Goal: Find specific page/section: Find specific page/section

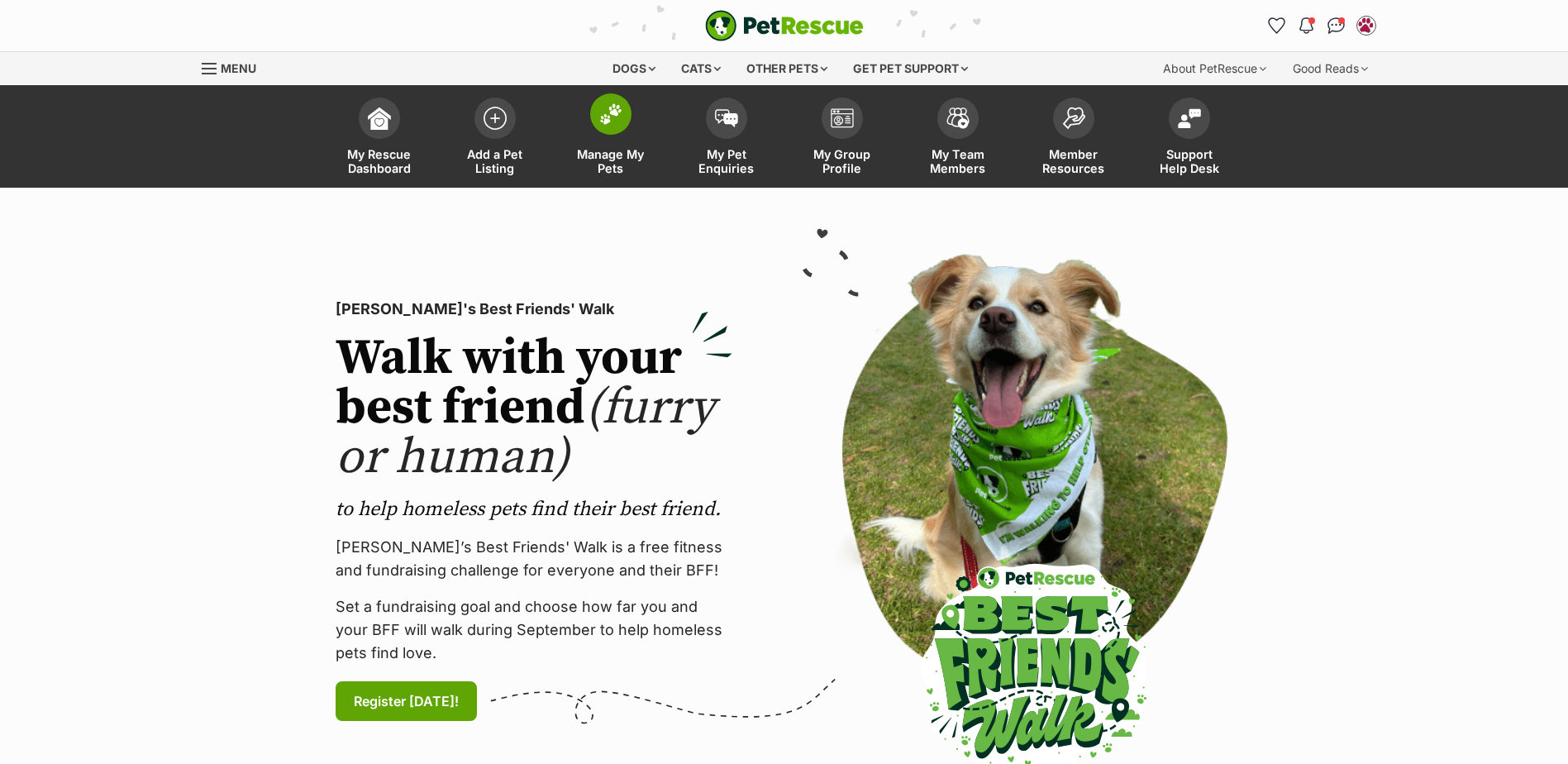
click at [604, 119] on img at bounding box center [611, 113] width 23 height 22
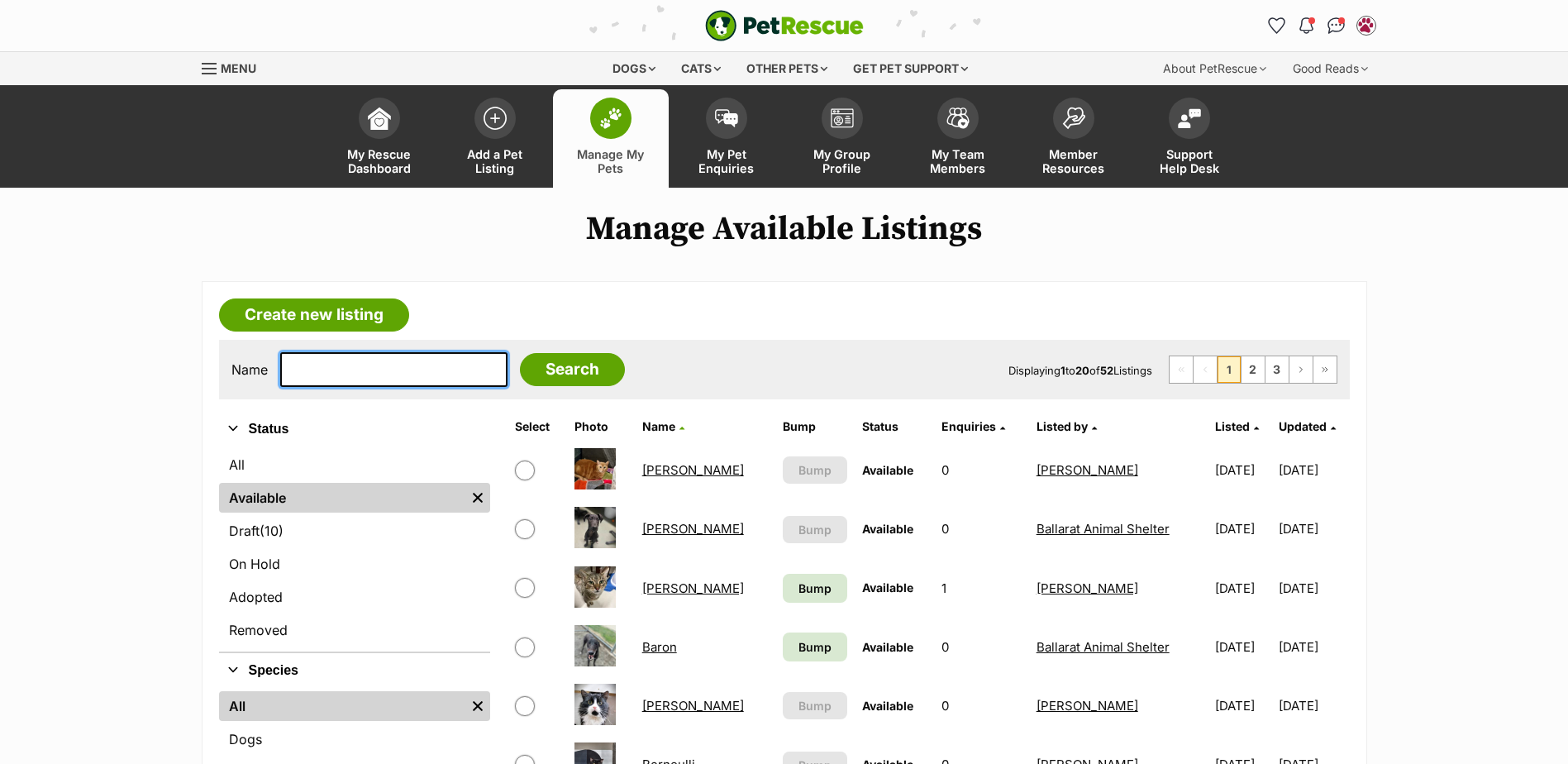
click at [389, 366] on input "text" at bounding box center [394, 370] width 227 height 35
type input "banksy"
click at [520, 353] on input "Search" at bounding box center [572, 370] width 105 height 33
